Goal: Find specific page/section: Find specific page/section

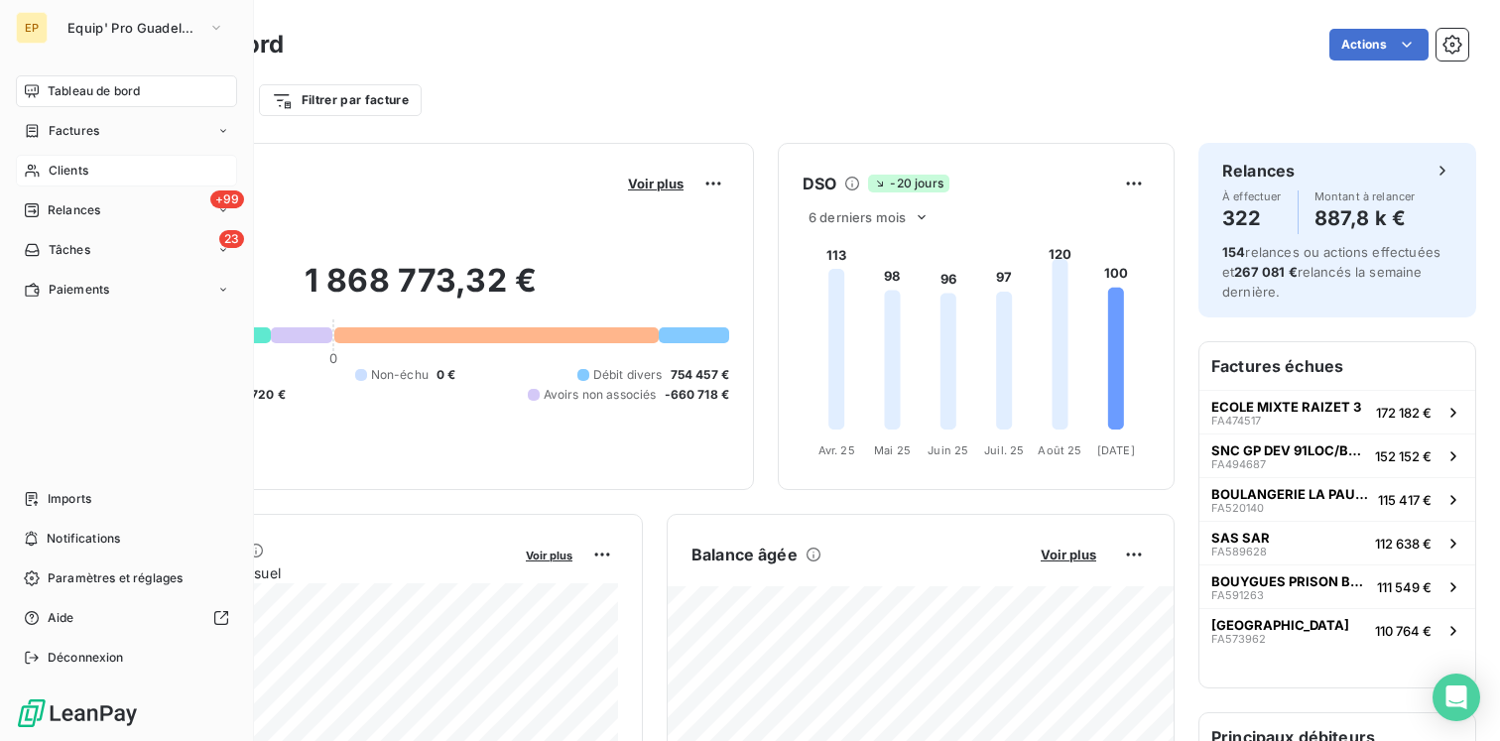
click at [90, 172] on div "Clients" at bounding box center [126, 171] width 221 height 32
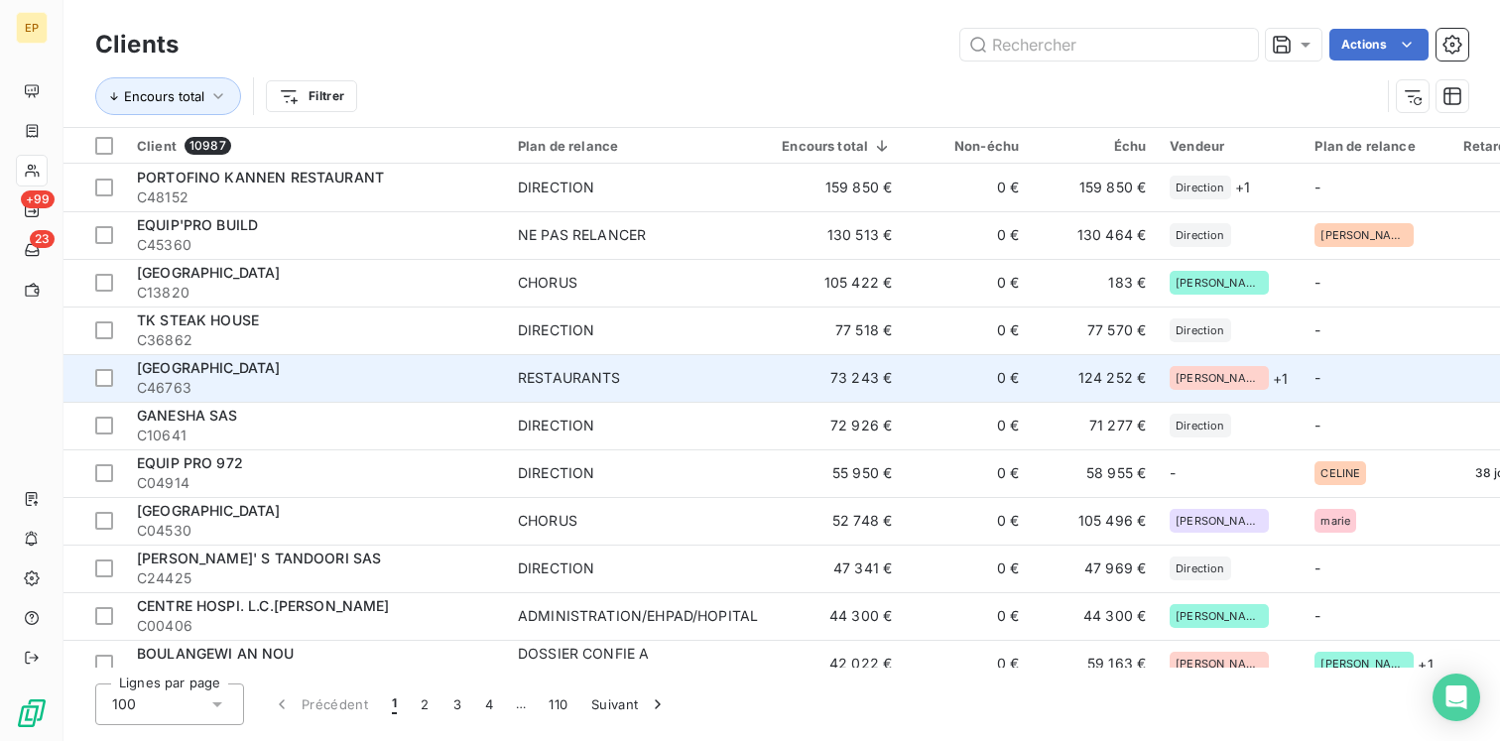
click at [326, 382] on span "C46763" at bounding box center [315, 388] width 357 height 20
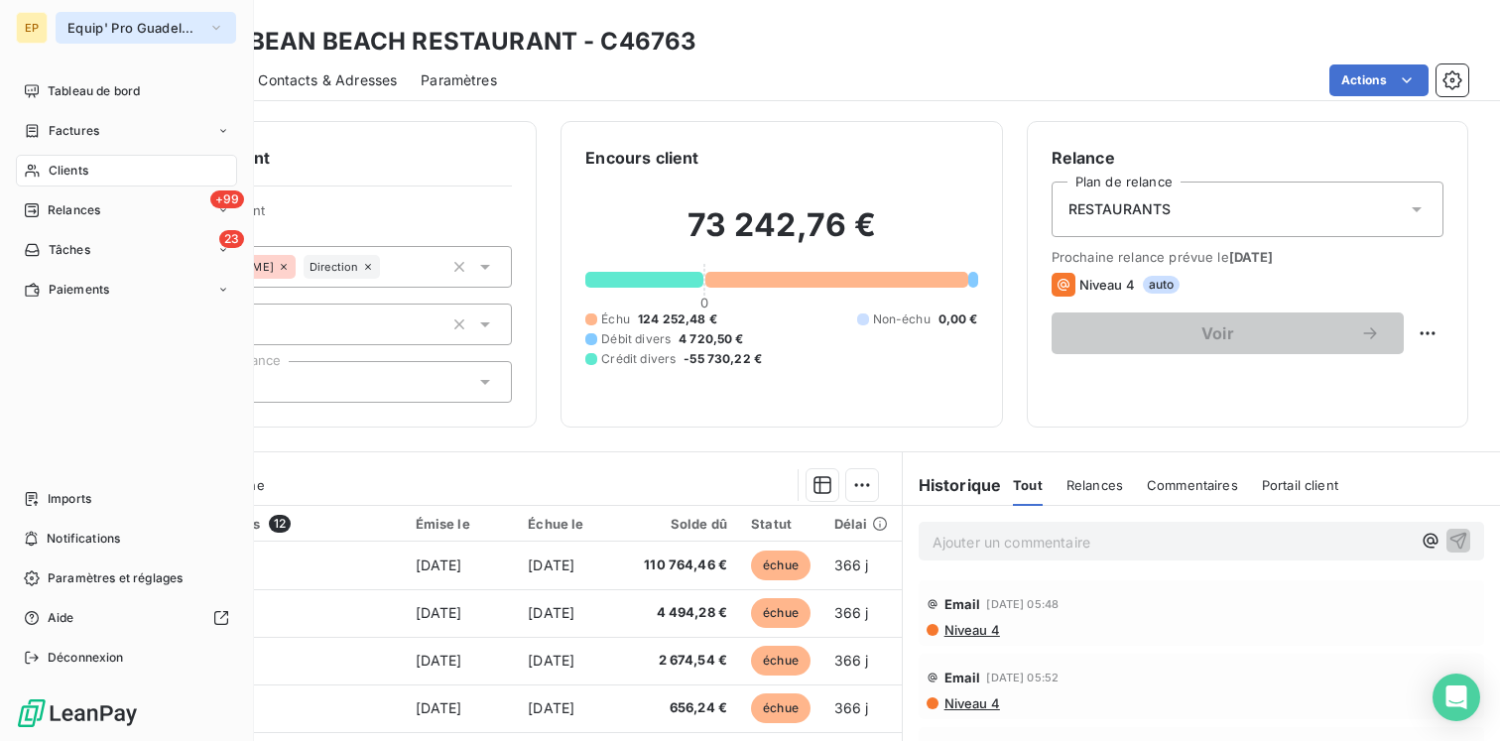
click at [182, 16] on button "Equip' Pro Guadeloupe" at bounding box center [146, 28] width 181 height 32
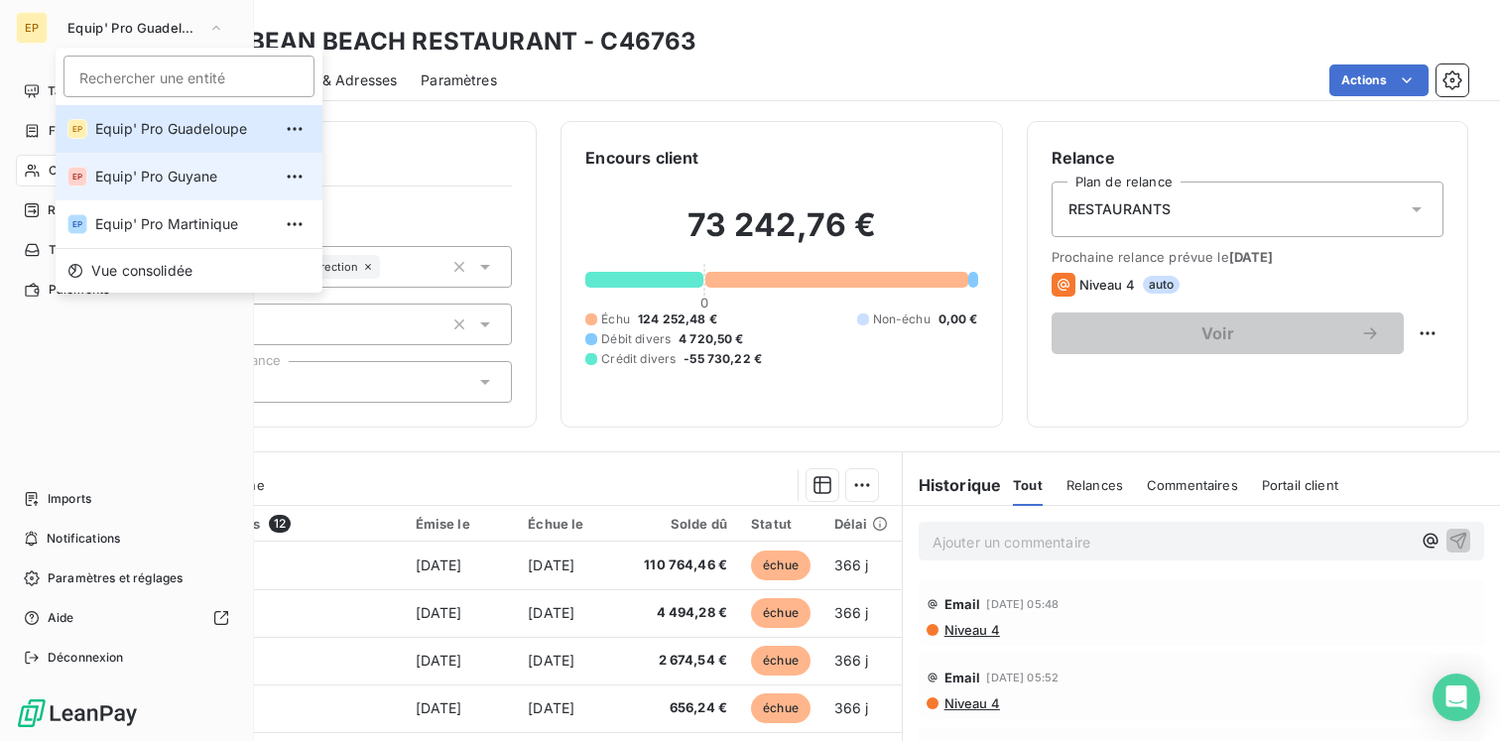
click at [151, 173] on span "Equip' Pro Guyane" at bounding box center [183, 177] width 176 height 20
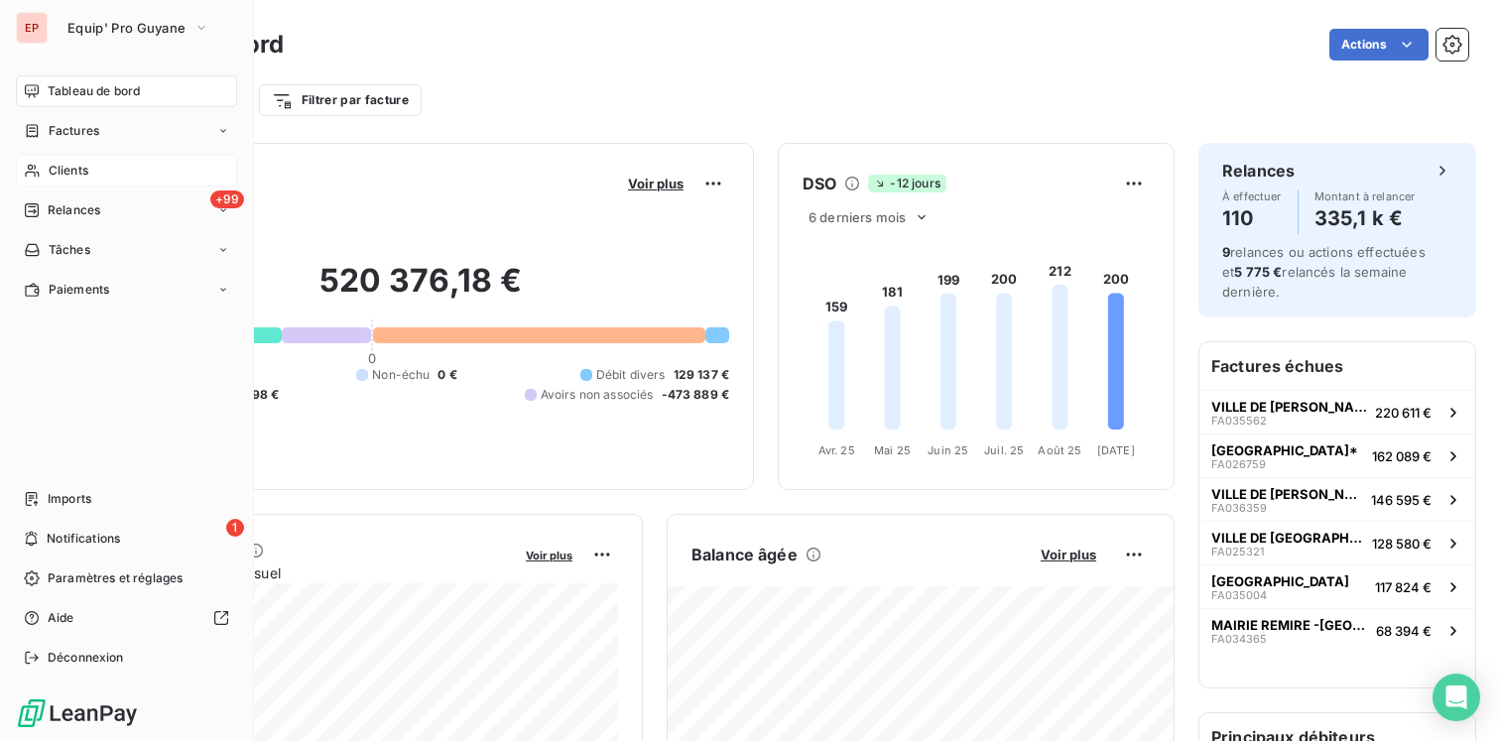
click at [102, 169] on div "Clients" at bounding box center [126, 171] width 221 height 32
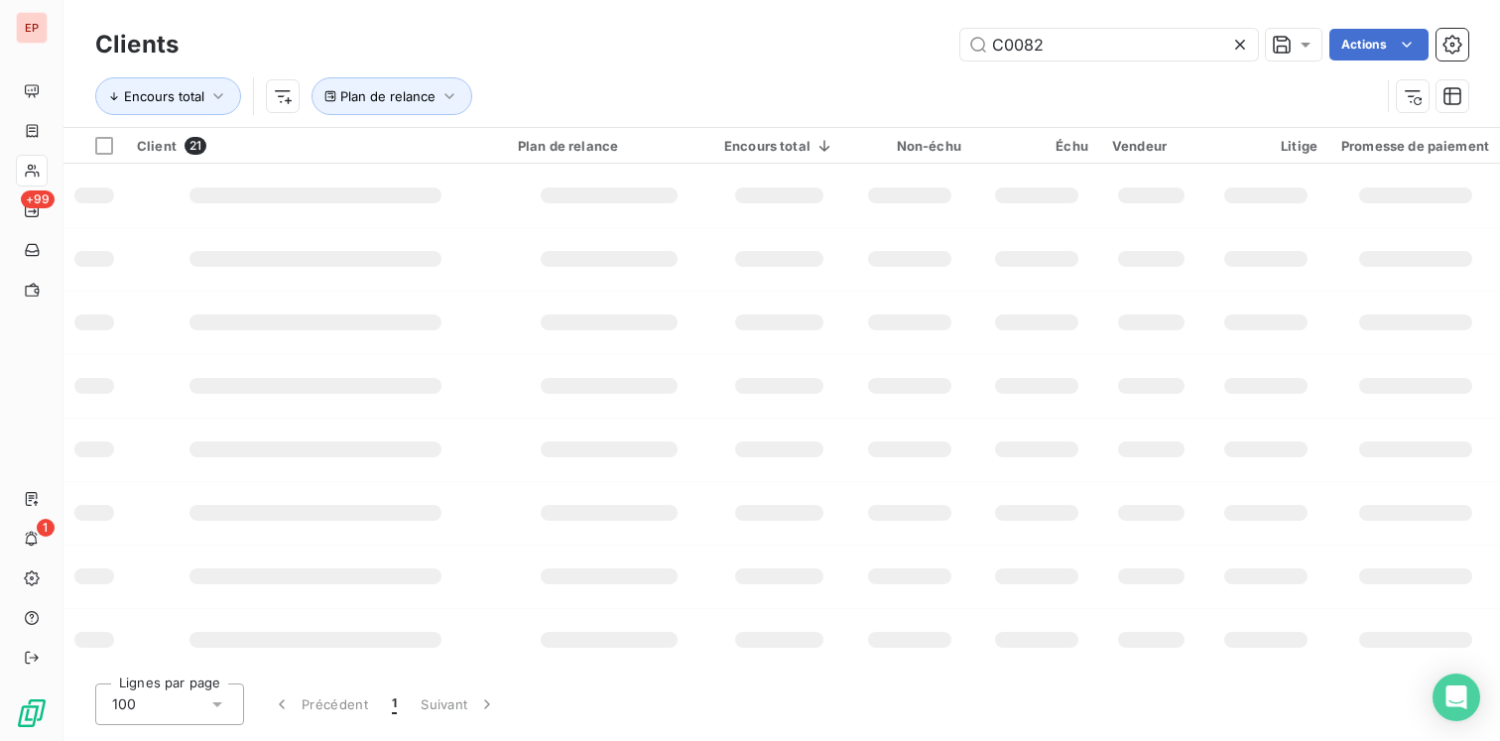
type input "C00827"
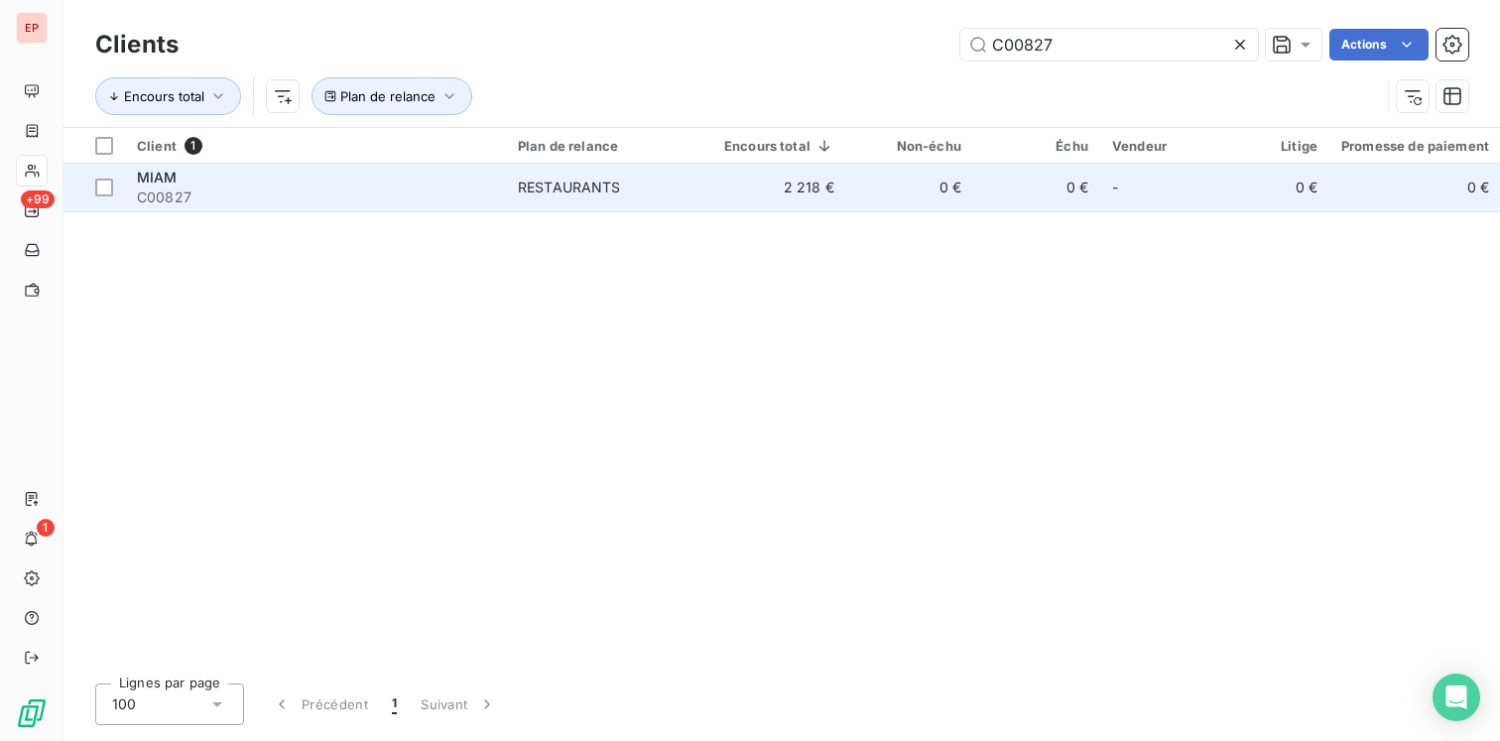
click at [451, 198] on span "C00827" at bounding box center [315, 198] width 357 height 20
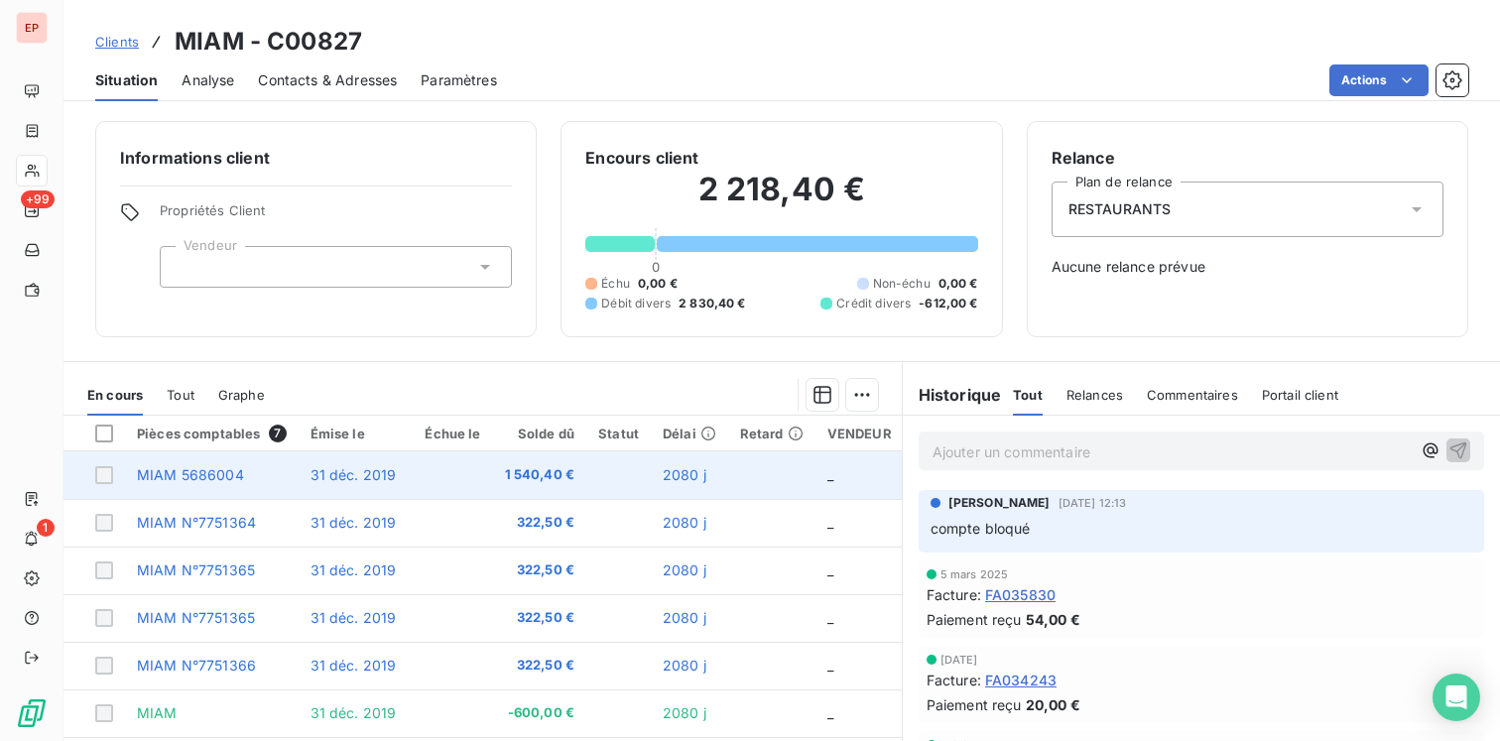
click at [269, 480] on td "MIAM 5686004" at bounding box center [212, 475] width 174 height 48
